Goal: Task Accomplishment & Management: Use online tool/utility

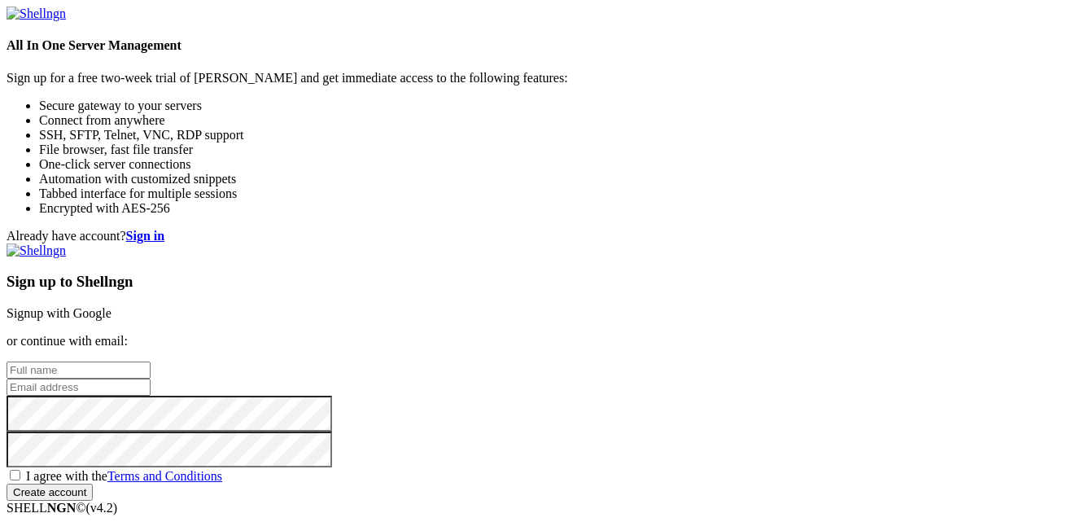
click at [112, 306] on link "Signup with Google" at bounding box center [59, 313] width 105 height 14
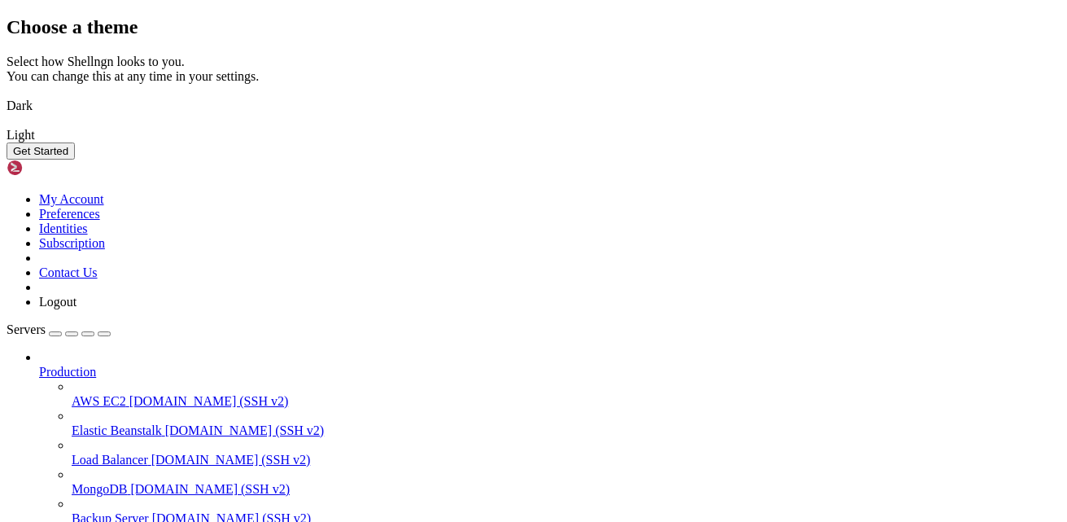
click at [7, 95] on img at bounding box center [7, 95] width 0 height 0
click at [75, 160] on button "Get Started" at bounding box center [41, 150] width 68 height 17
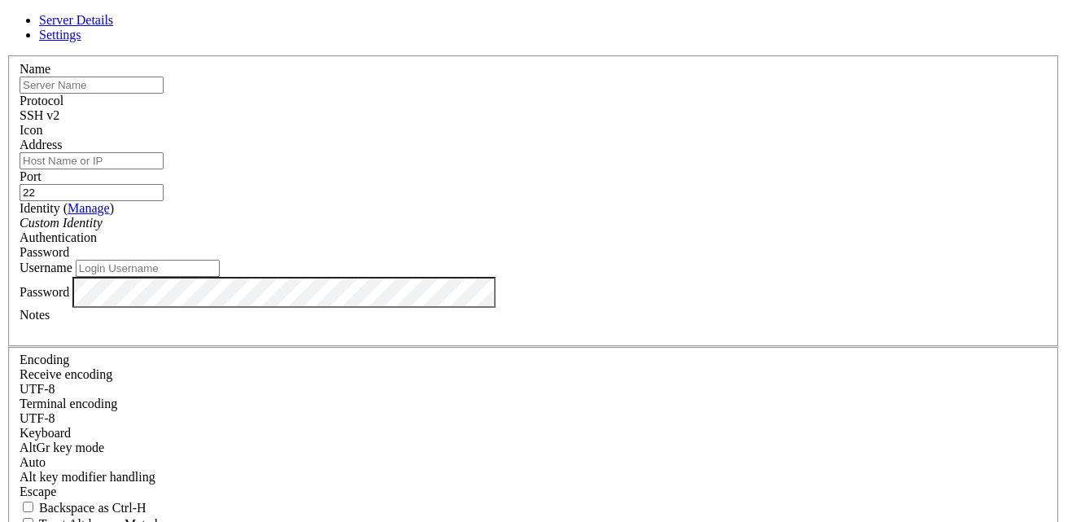
click at [164, 94] on input "text" at bounding box center [92, 85] width 144 height 17
type input "testSvr"
click at [164, 169] on input "Address" at bounding box center [92, 160] width 144 height 17
type input "[TECHNICAL_ID]"
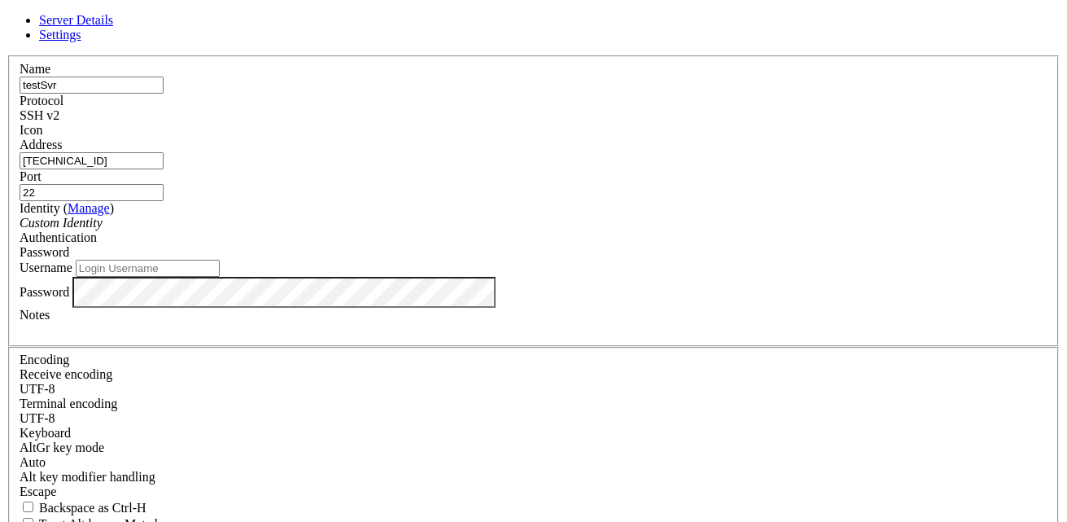
click at [164, 184] on input "22" at bounding box center [92, 192] width 144 height 17
type input "2222"
click at [455, 225] on div "Custom Identity" at bounding box center [534, 223] width 1028 height 15
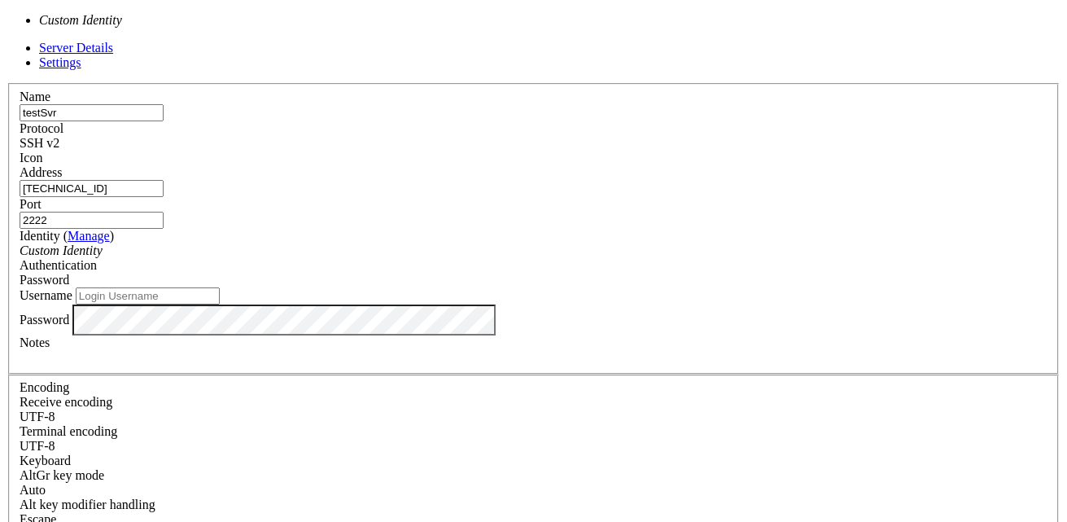
click at [455, 243] on div "Custom Identity" at bounding box center [534, 250] width 1028 height 15
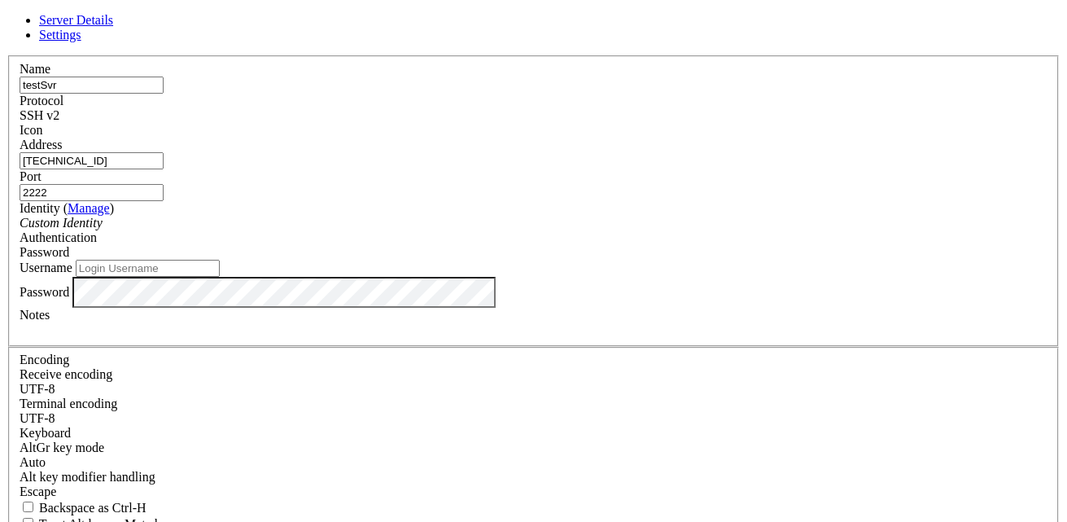
click at [651, 245] on div "Password" at bounding box center [534, 252] width 1028 height 15
click at [220, 277] on input "Username" at bounding box center [148, 268] width 144 height 17
type input "cafe"
click at [373, 337] on div at bounding box center [534, 329] width 1028 height 15
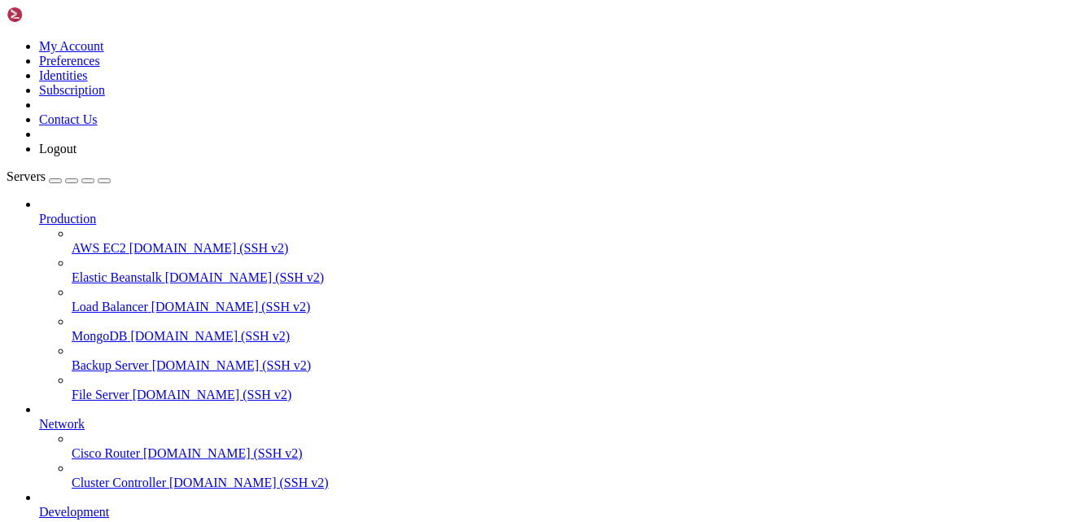
scroll to position [135, 0]
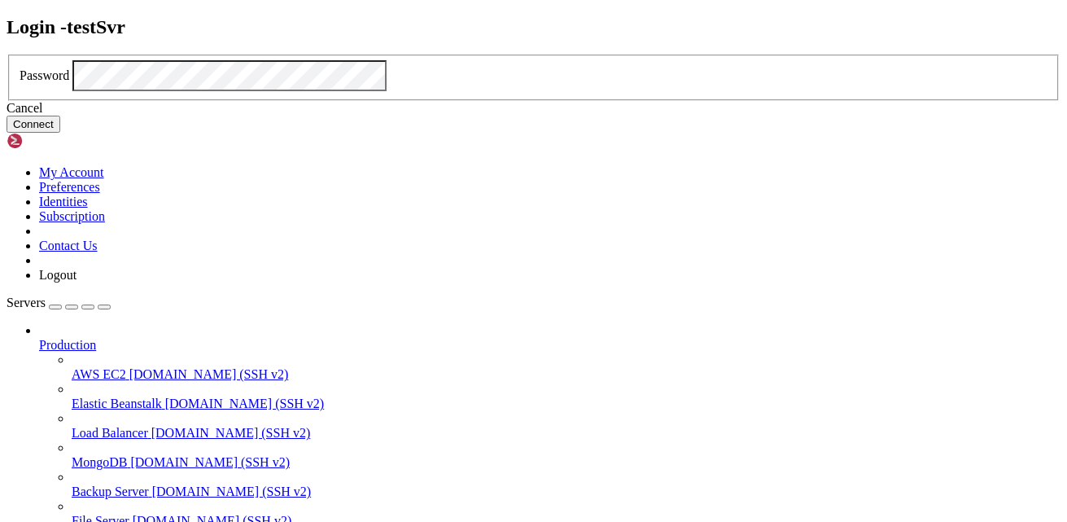
click button "Connect" at bounding box center [34, 124] width 54 height 17
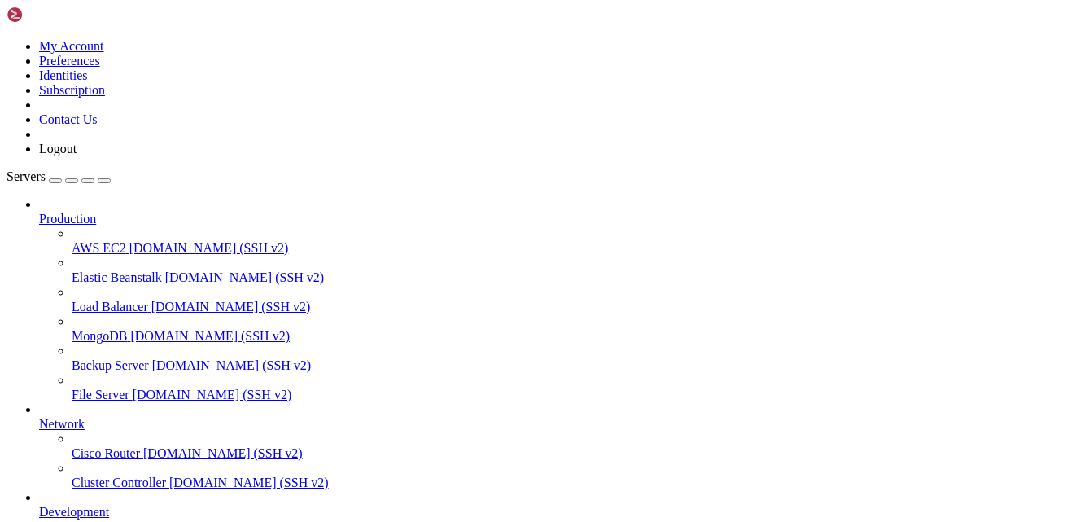
drag, startPoint x: 20, startPoint y: 1061, endPoint x: 432, endPoint y: 1224, distance: 444.0
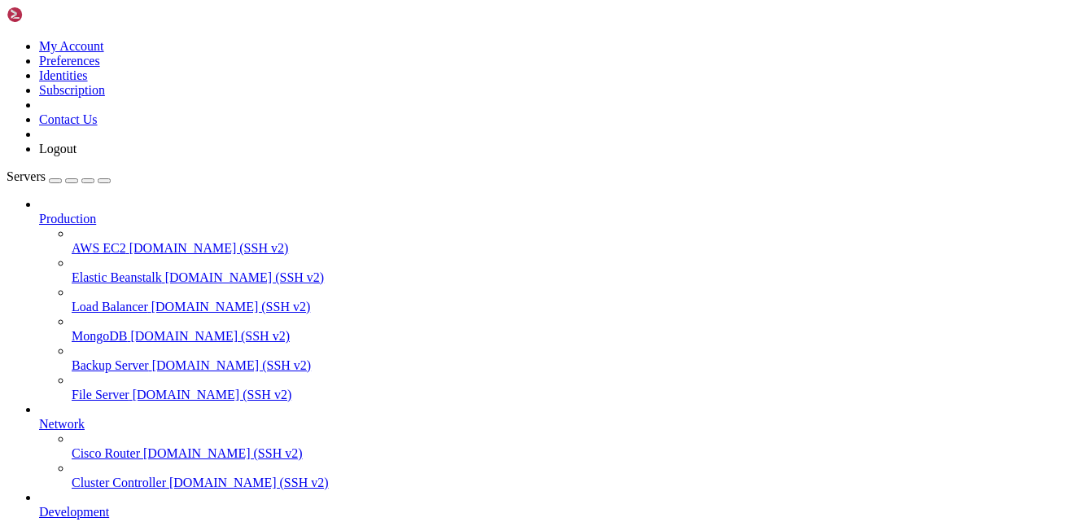
copy div "* * * Top 10 Power Consumers * * * Usage;Events/s;Category;Description 47.2%;10…"
